Goal: Find contact information: Find contact information

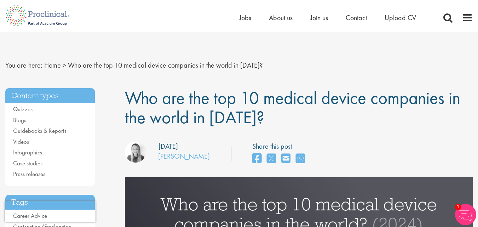
click at [362, 19] on span "Contact" at bounding box center [355, 17] width 21 height 9
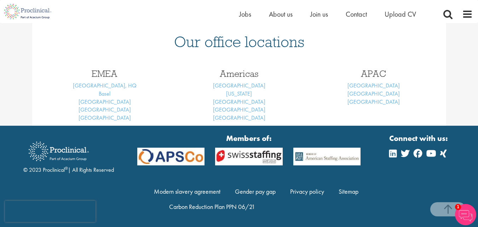
scroll to position [304, 0]
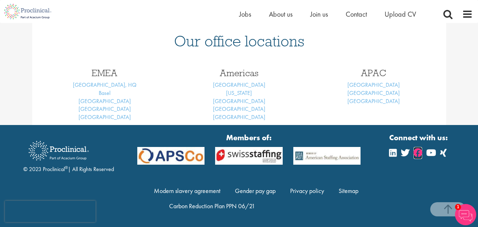
click at [417, 152] on icon at bounding box center [417, 152] width 8 height 8
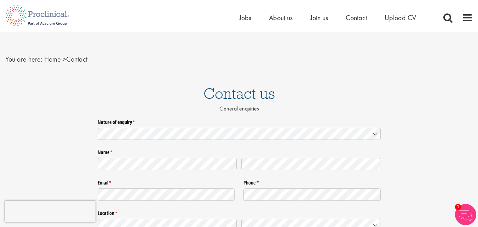
scroll to position [0, 0]
